Goal: Task Accomplishment & Management: Check status

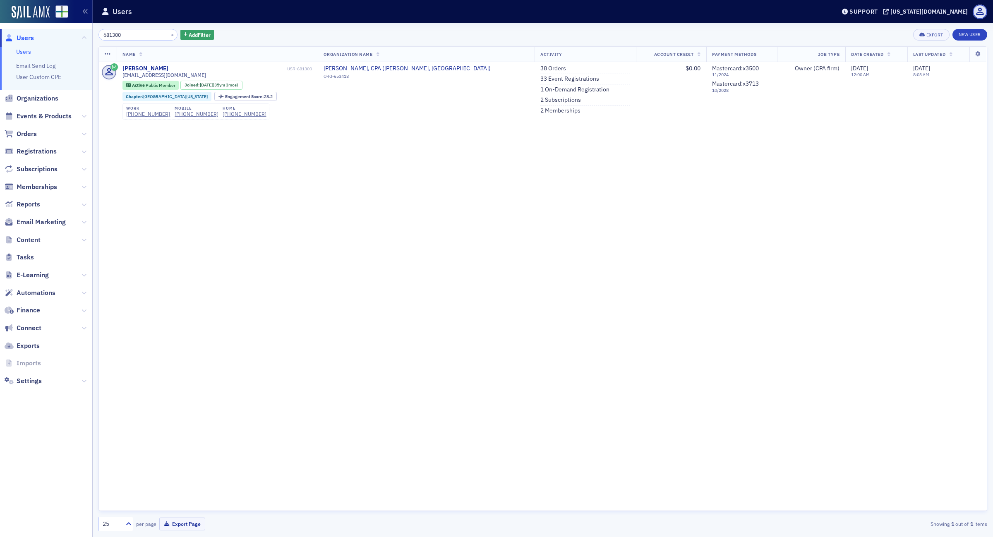
click at [265, 239] on div "Name Organization Name Activity Account Credit Payment Methods Job Type Date Cr…" at bounding box center [542, 278] width 888 height 464
drag, startPoint x: 131, startPoint y: 36, endPoint x: -60, endPoint y: 11, distance: 192.3
click at [0, 11] on html "Users Users Email Send Log User Custom CPE Organizations Events & Products Orde…" at bounding box center [496, 268] width 993 height 537
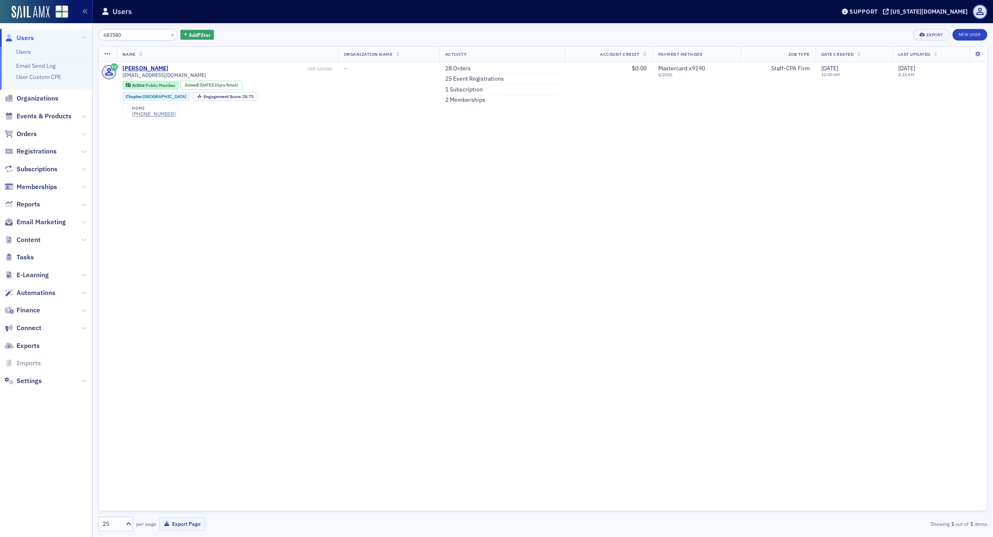
click at [365, 225] on div "Name Organization Name Activity Account Credit Payment Methods Job Type Date Cr…" at bounding box center [542, 278] width 888 height 464
drag, startPoint x: 128, startPoint y: 38, endPoint x: 19, endPoint y: 26, distance: 109.8
click at [0, 26] on html "Users Users Email Send Log User Custom CPE Organizations Events & Products Orde…" at bounding box center [496, 268] width 993 height 537
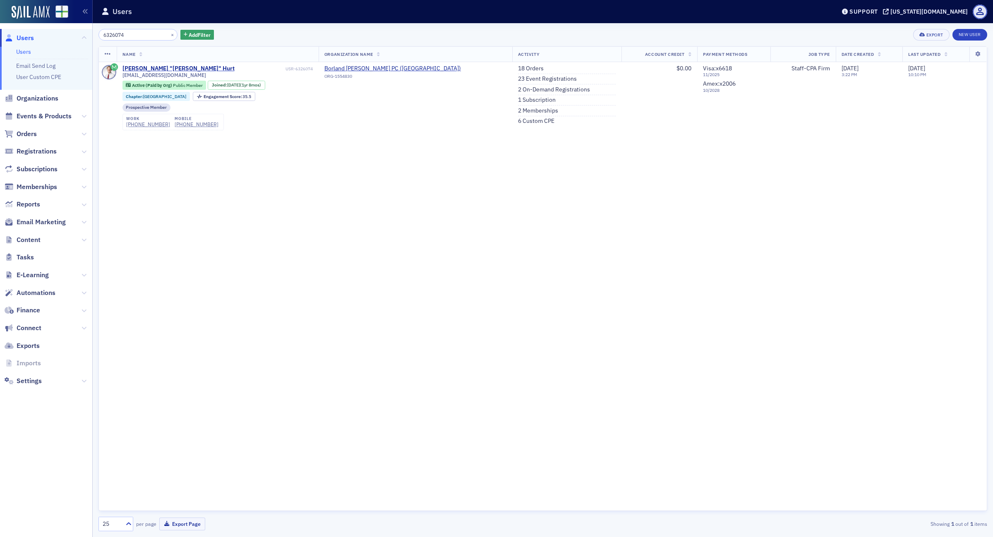
click at [334, 21] on header "Users Support [US_STATE][DOMAIN_NAME]" at bounding box center [543, 11] width 900 height 23
drag, startPoint x: 139, startPoint y: 38, endPoint x: -65, endPoint y: 27, distance: 205.0
click at [0, 27] on html "Users Users Email Send Log User Custom CPE Organizations Events & Products Orde…" at bounding box center [496, 268] width 993 height 537
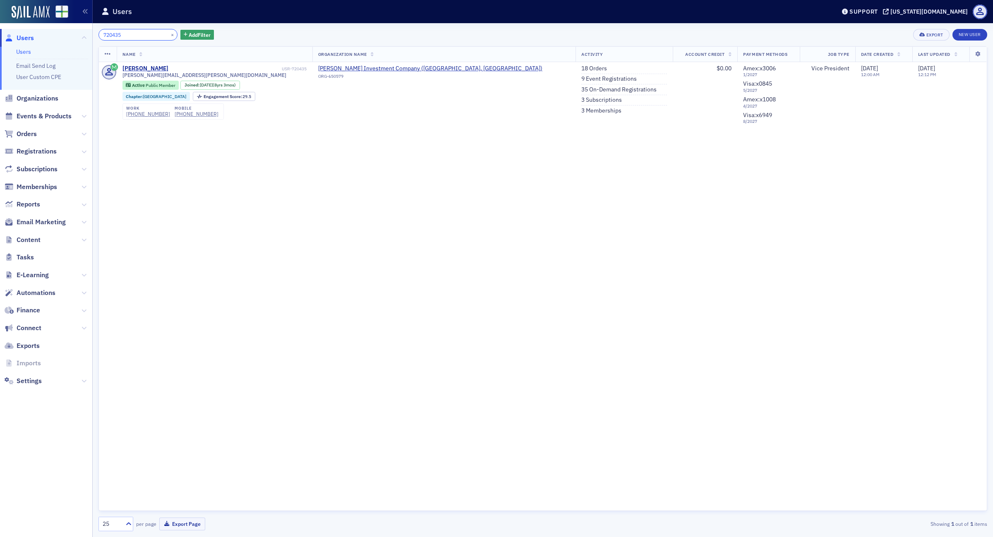
type input "720435"
drag, startPoint x: 336, startPoint y: 179, endPoint x: 214, endPoint y: 85, distance: 154.2
click at [336, 179] on div "Name Organization Name Activity Account Credit Payment Methods Job Type Date Cr…" at bounding box center [542, 278] width 888 height 464
drag, startPoint x: 128, startPoint y: 36, endPoint x: 42, endPoint y: 31, distance: 86.1
click at [42, 31] on div "Users Users Email Send Log User Custom CPE Organizations Events & Products Orde…" at bounding box center [496, 268] width 993 height 537
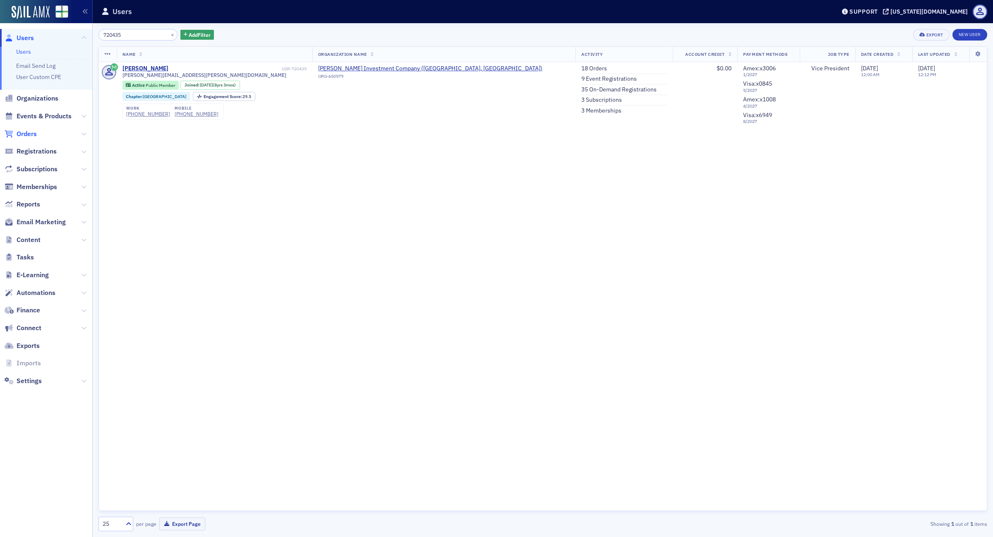
click at [29, 133] on span "Orders" at bounding box center [27, 133] width 20 height 9
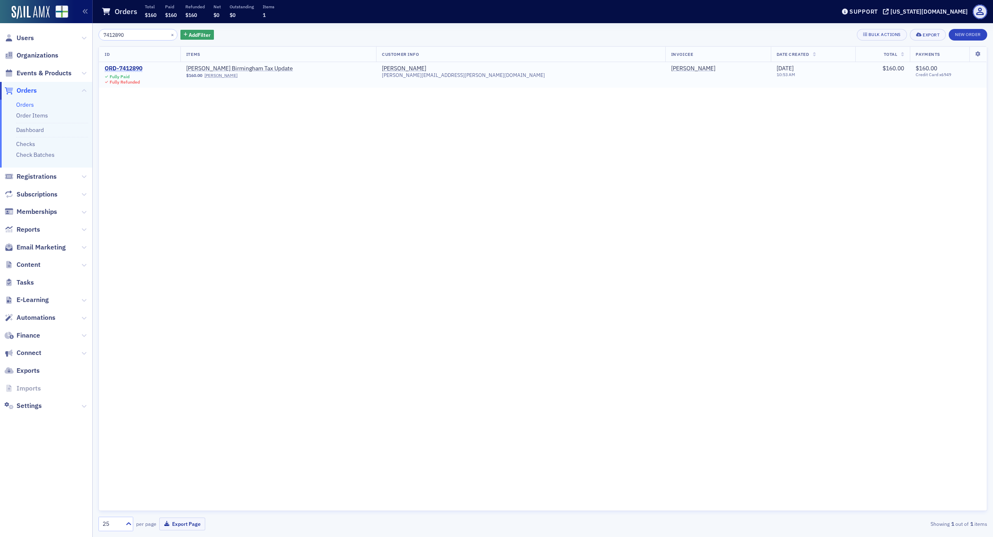
type input "7412890"
click at [137, 71] on div "ORD-7412890" at bounding box center [124, 68] width 38 height 7
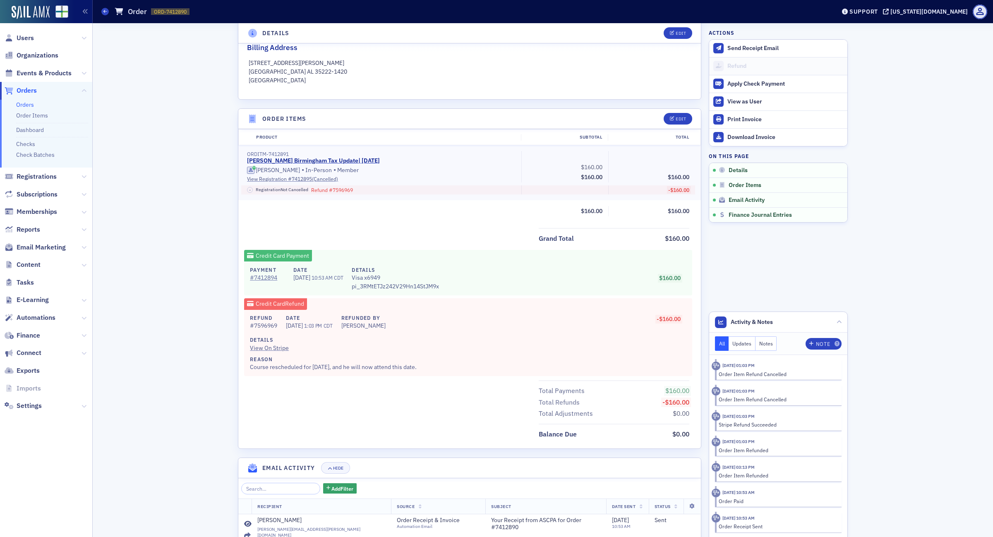
scroll to position [282, 0]
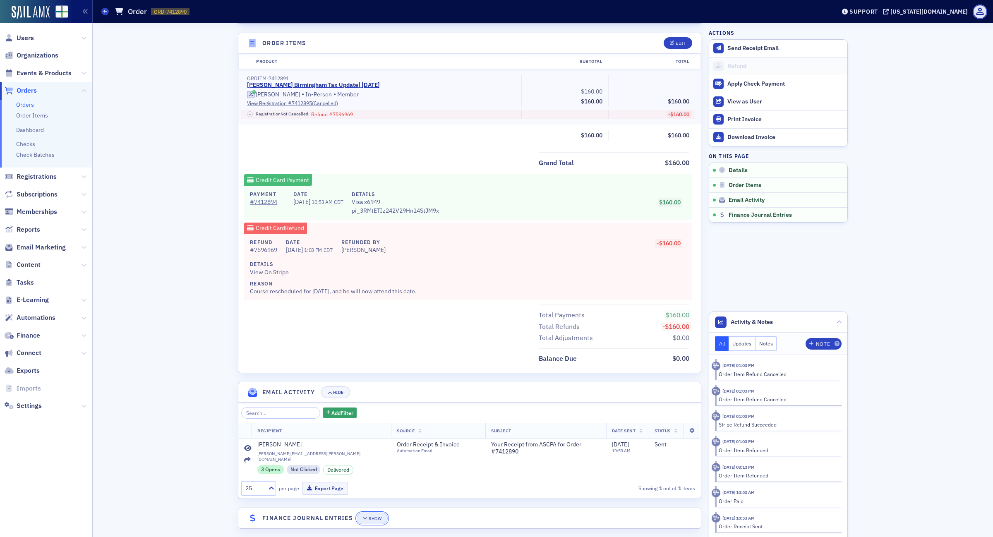
click at [374, 516] on div "Show" at bounding box center [374, 518] width 13 height 5
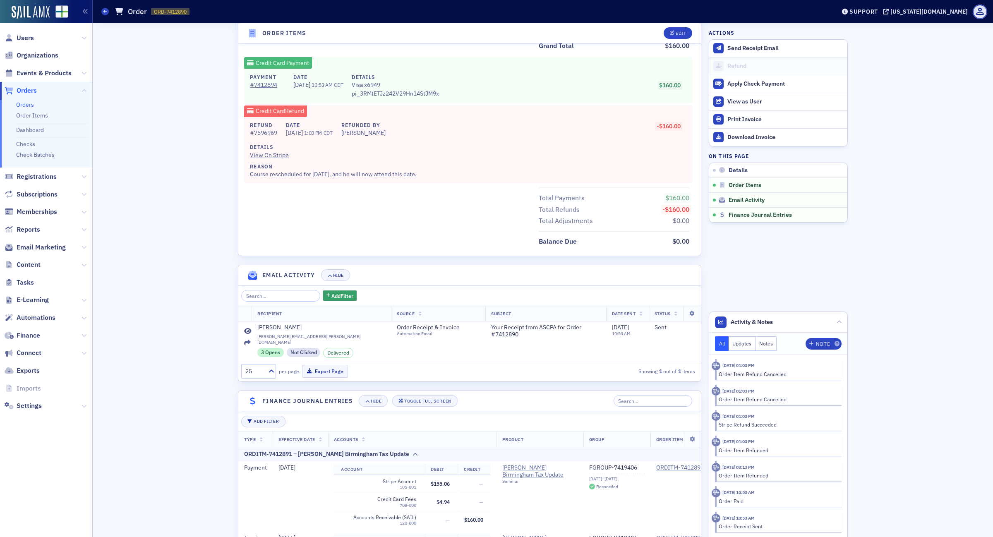
scroll to position [503, 0]
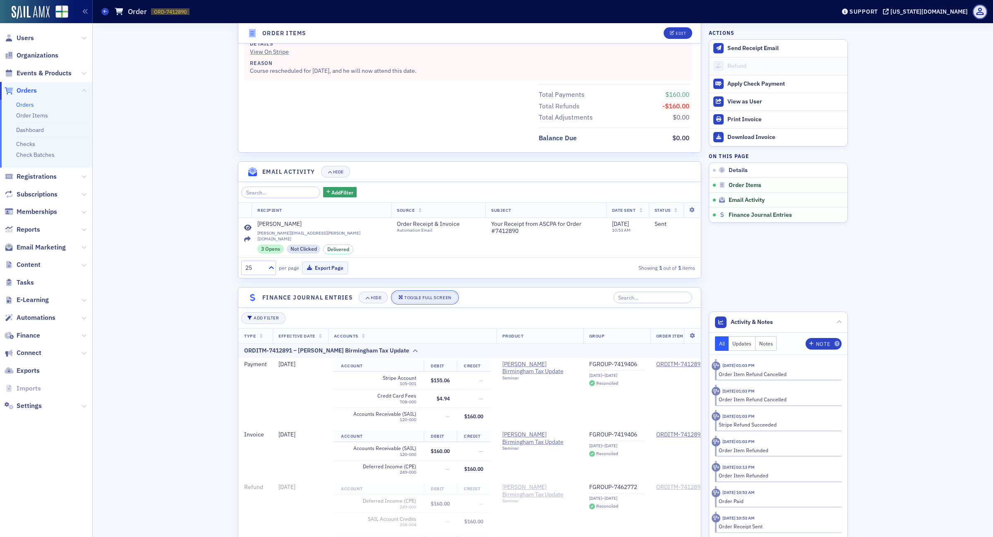
click at [424, 295] on div "Toggle Full Screen" at bounding box center [427, 297] width 47 height 5
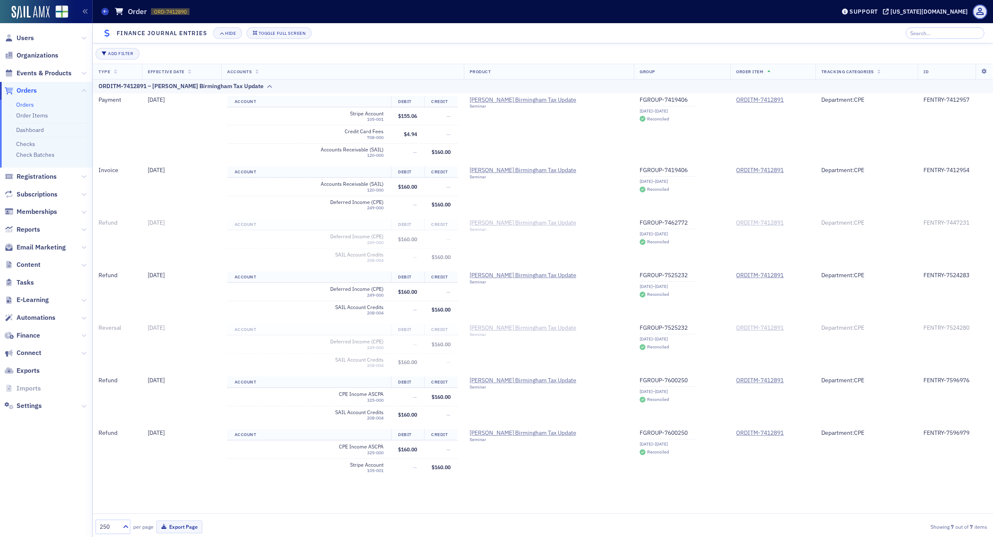
click at [315, 58] on div "Add Filter" at bounding box center [543, 54] width 894 height 12
click at [304, 33] on div "Toggle Full Screen" at bounding box center [281, 33] width 47 height 5
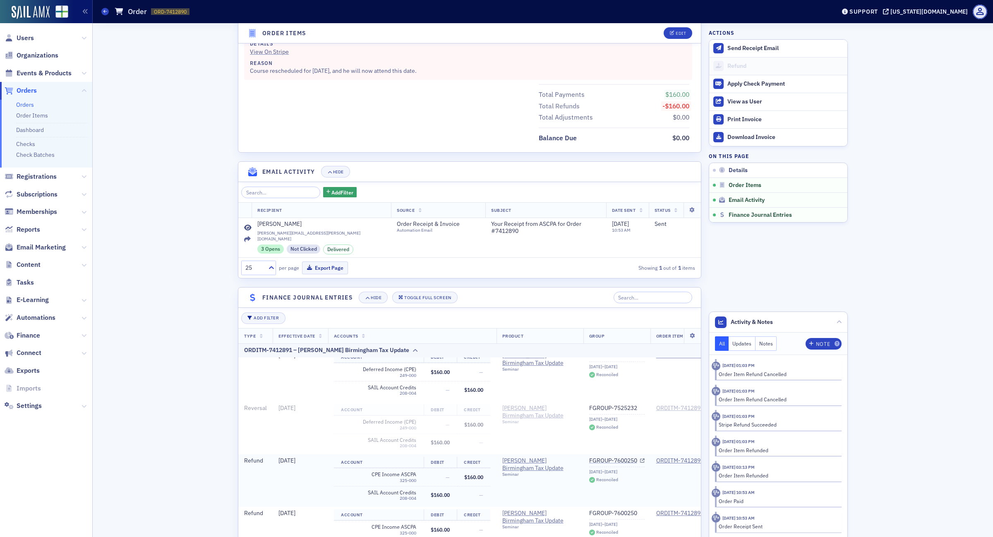
scroll to position [555, 0]
